Goal: Find specific fact: Find specific fact

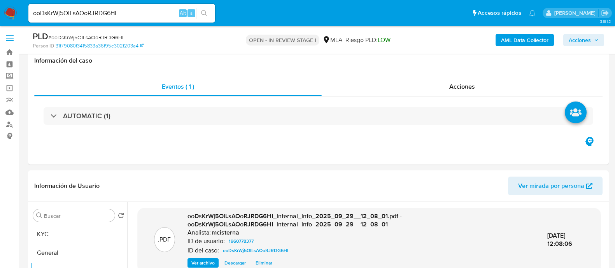
select select "10"
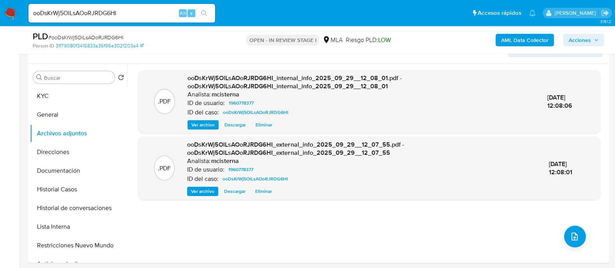
scroll to position [737, 0]
click at [10, 14] on img at bounding box center [10, 13] width 13 height 13
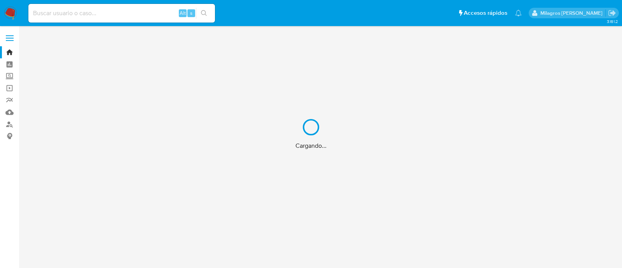
click at [9, 126] on div "Cargando..." at bounding box center [311, 134] width 622 height 268
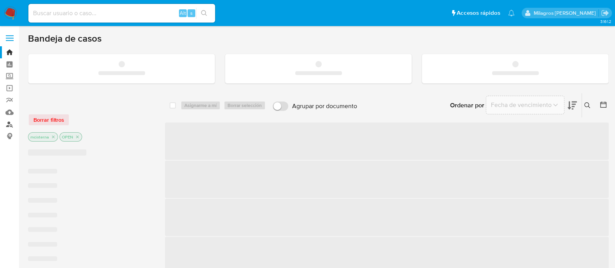
click at [10, 127] on link "Buscador de personas" at bounding box center [46, 124] width 93 height 12
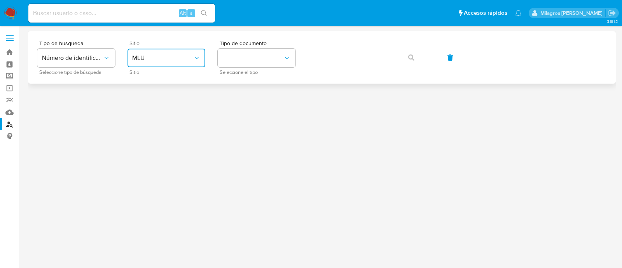
click at [162, 56] on span "MLU" at bounding box center [162, 58] width 61 height 8
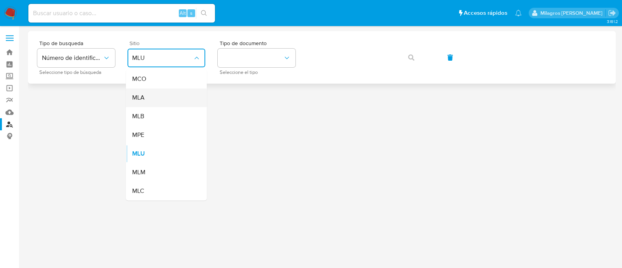
click at [158, 104] on div "MLA" at bounding box center [164, 97] width 64 height 19
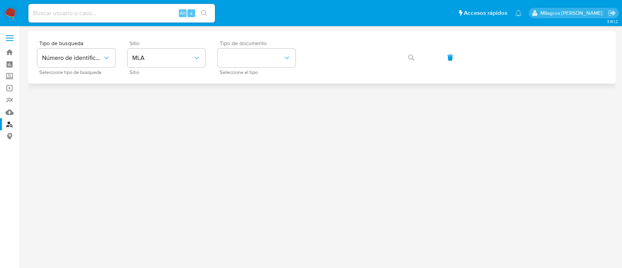
click at [243, 70] on span "Seleccione el tipo" at bounding box center [259, 72] width 78 height 4
click at [247, 58] on button "identificationType" at bounding box center [257, 58] width 78 height 19
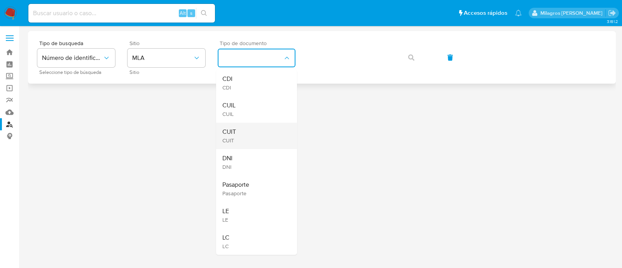
click at [246, 135] on div "CUIT CUIT" at bounding box center [254, 135] width 64 height 26
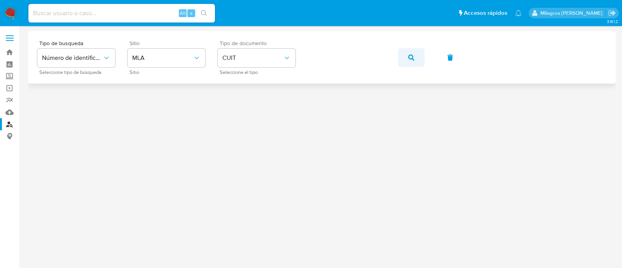
click at [412, 63] on span "button" at bounding box center [411, 57] width 6 height 17
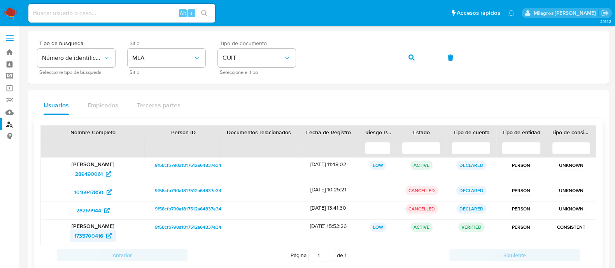
click at [81, 234] on span "1735700416" at bounding box center [88, 235] width 29 height 12
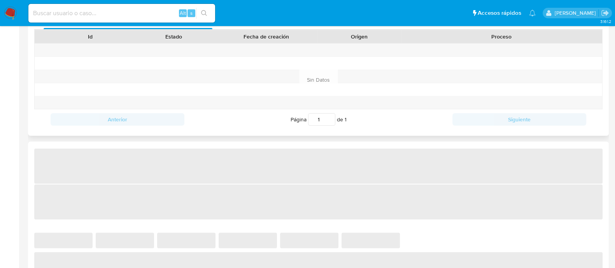
scroll to position [340, 0]
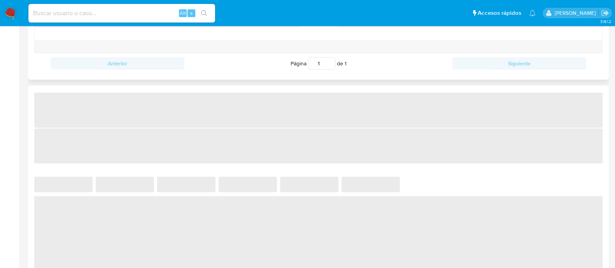
select select "10"
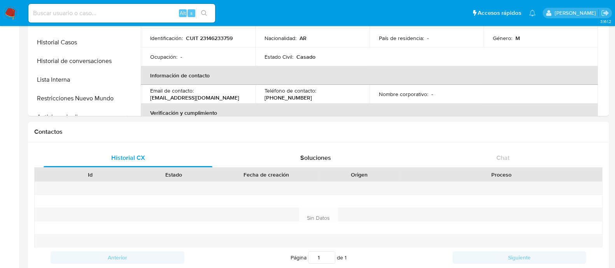
scroll to position [0, 0]
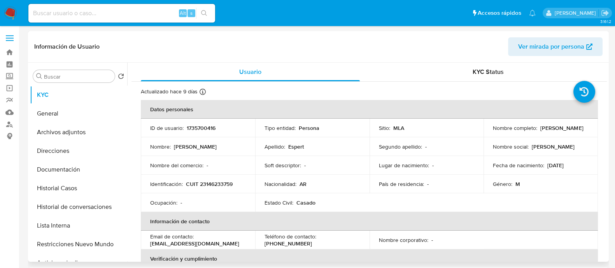
click at [213, 183] on p "CUIT 23146233759" at bounding box center [209, 183] width 47 height 7
copy p "23146233759"
click at [199, 127] on p "1735700416" at bounding box center [201, 127] width 29 height 7
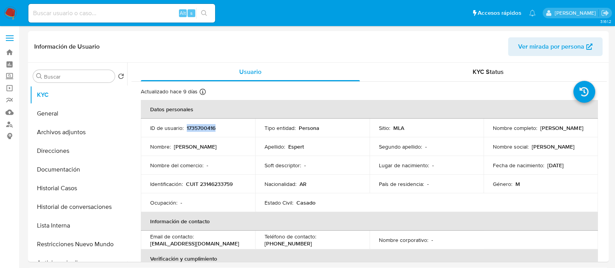
copy p "1735700416"
click at [151, 13] on input at bounding box center [121, 13] width 187 height 10
paste input "ooDsKrWj5OlLsAOoRJRDG6HI"
type input "ooDsKrWj5OlLsAOoRJRDG6HI"
click at [207, 11] on button "search-icon" at bounding box center [204, 13] width 16 height 11
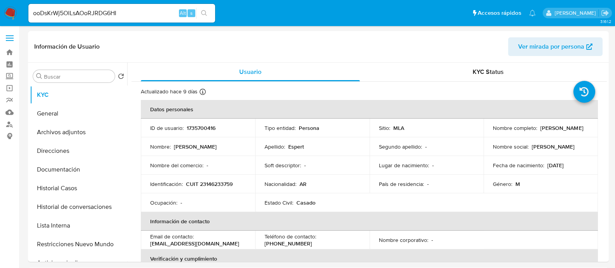
drag, startPoint x: 207, startPoint y: 11, endPoint x: 211, endPoint y: 12, distance: 4.1
click at [207, 11] on button "search-icon" at bounding box center [204, 13] width 16 height 11
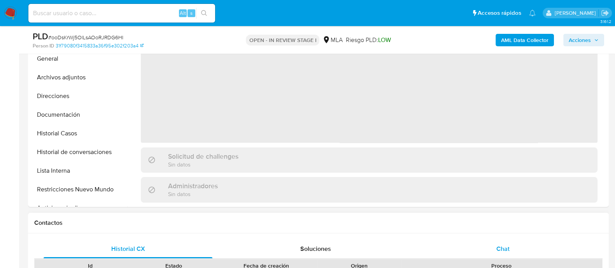
click at [499, 252] on div "Chat" at bounding box center [502, 248] width 169 height 19
select select "10"
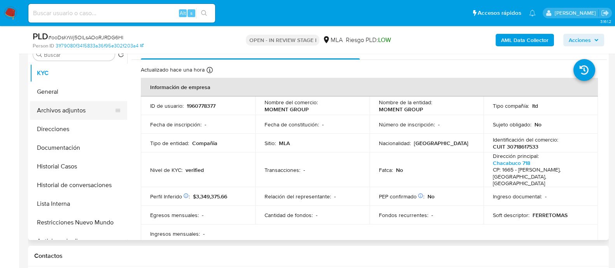
scroll to position [146, 0]
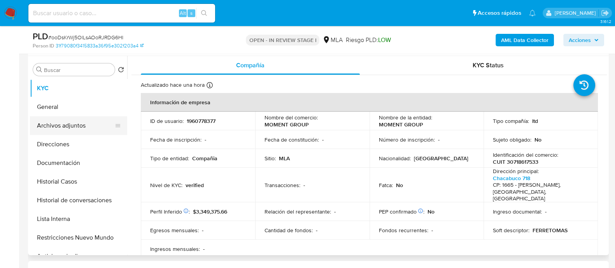
click at [80, 125] on button "Archivos adjuntos" at bounding box center [75, 125] width 91 height 19
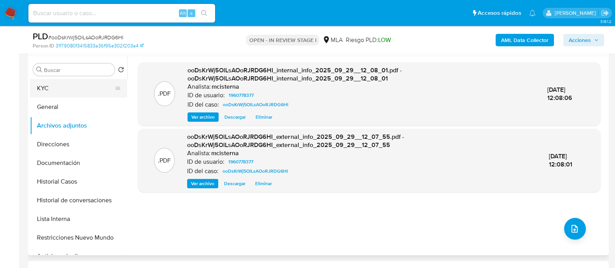
click at [61, 86] on button "KYC" at bounding box center [75, 88] width 91 height 19
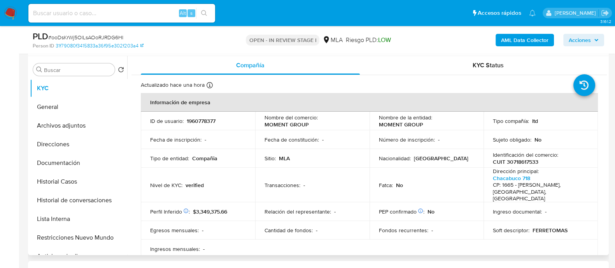
click at [522, 168] on p "Dirección principal :" at bounding box center [515, 171] width 46 height 7
click at [520, 159] on p "CUIT 30718617533" at bounding box center [514, 161] width 45 height 7
copy p "30718617533"
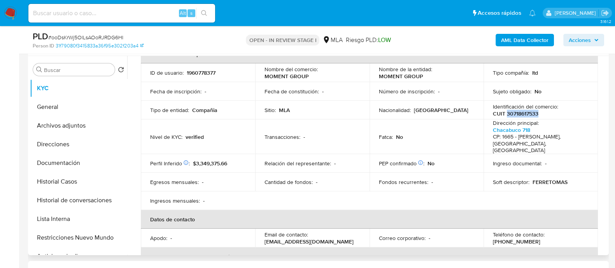
scroll to position [194, 0]
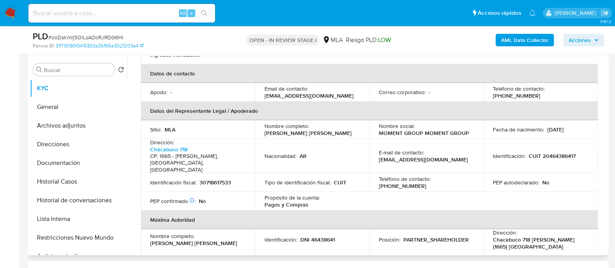
click at [540, 92] on p "(11) 33307371" at bounding box center [515, 95] width 47 height 7
copy p "33307371"
drag, startPoint x: 377, startPoint y: 151, endPoint x: 454, endPoint y: 149, distance: 77.8
click at [454, 149] on div "E-mail de contacto : momentgroupsrl@hotmail.com" at bounding box center [427, 156] width 96 height 14
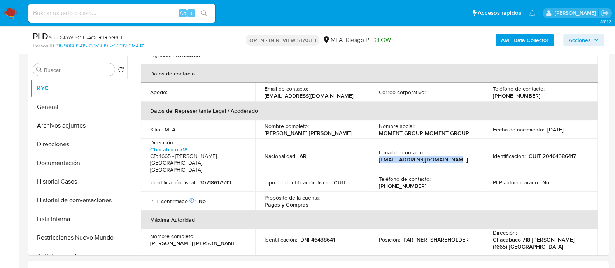
copy p "momentgroupsrl@hotmail.com"
